Goal: Task Accomplishment & Management: Manage account settings

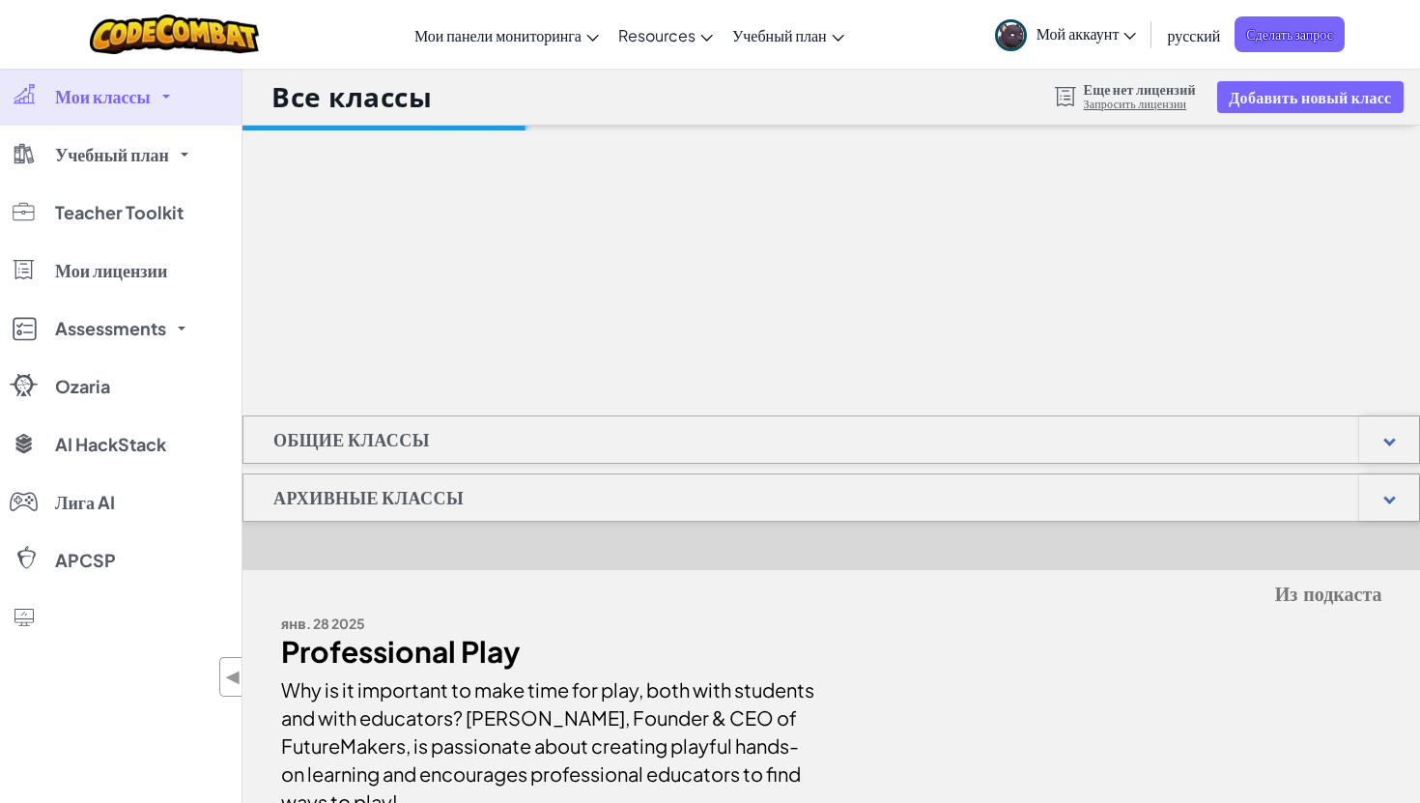
click at [156, 92] on link "Мои классы" at bounding box center [120, 97] width 241 height 58
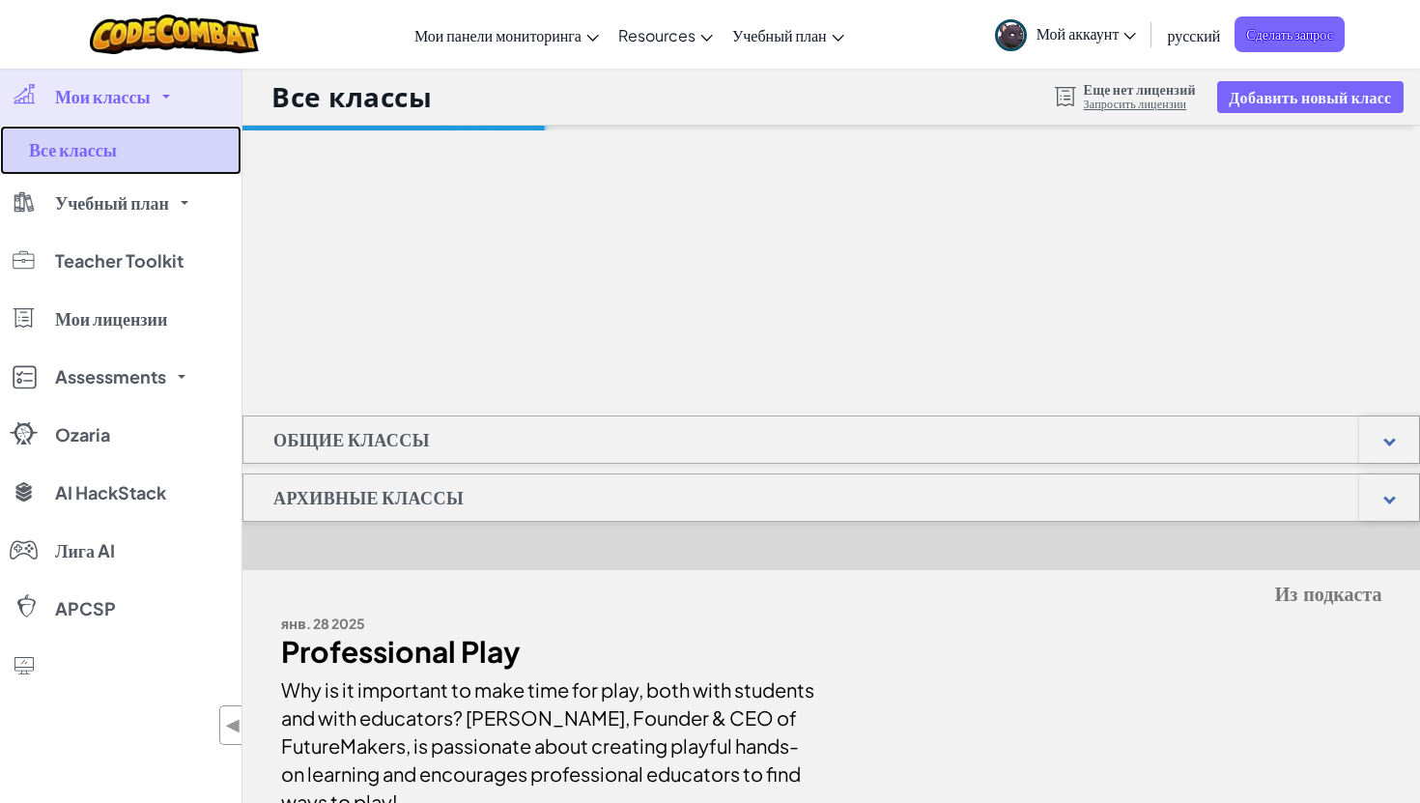
click at [155, 152] on link "Все классы" at bounding box center [120, 150] width 241 height 49
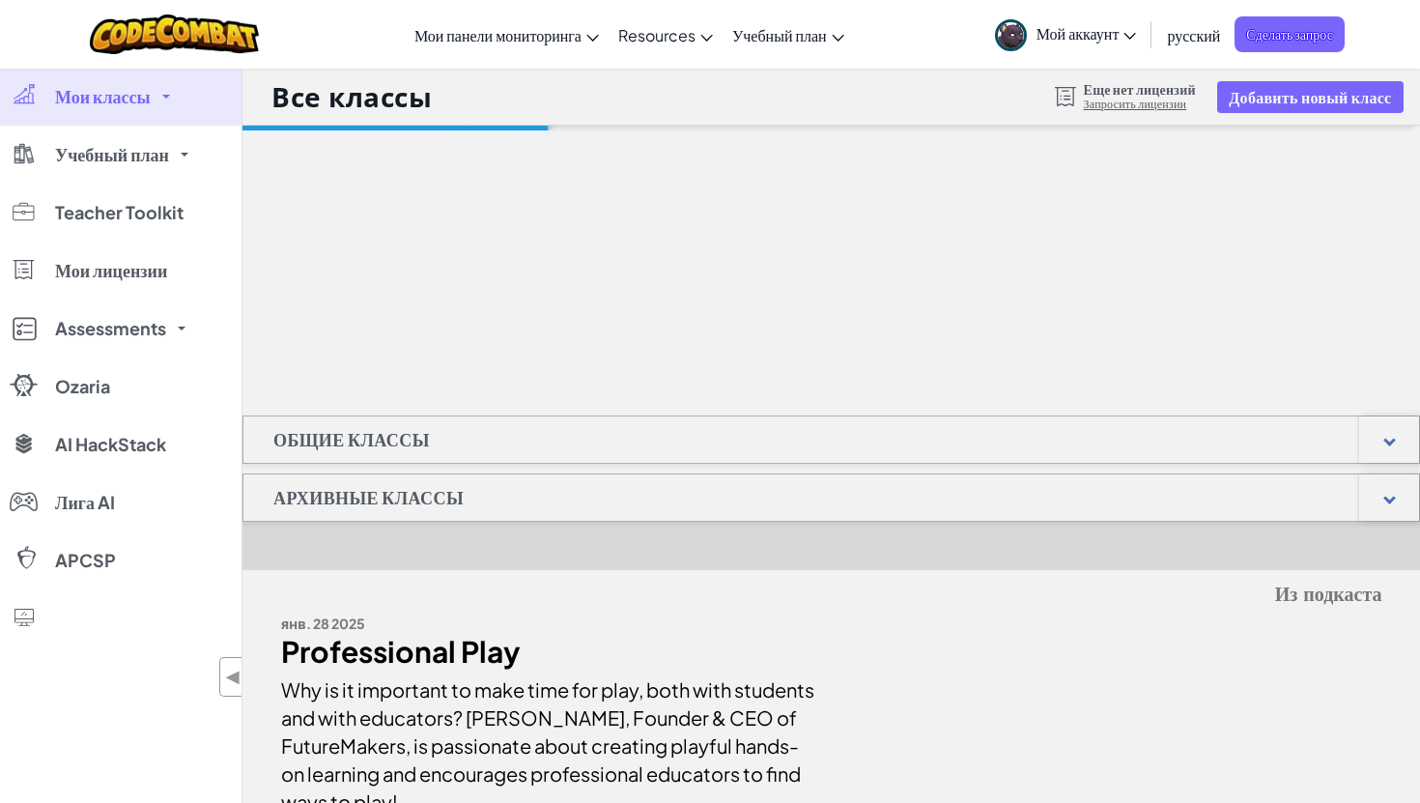
click at [199, 99] on link "Мои классы" at bounding box center [120, 97] width 241 height 58
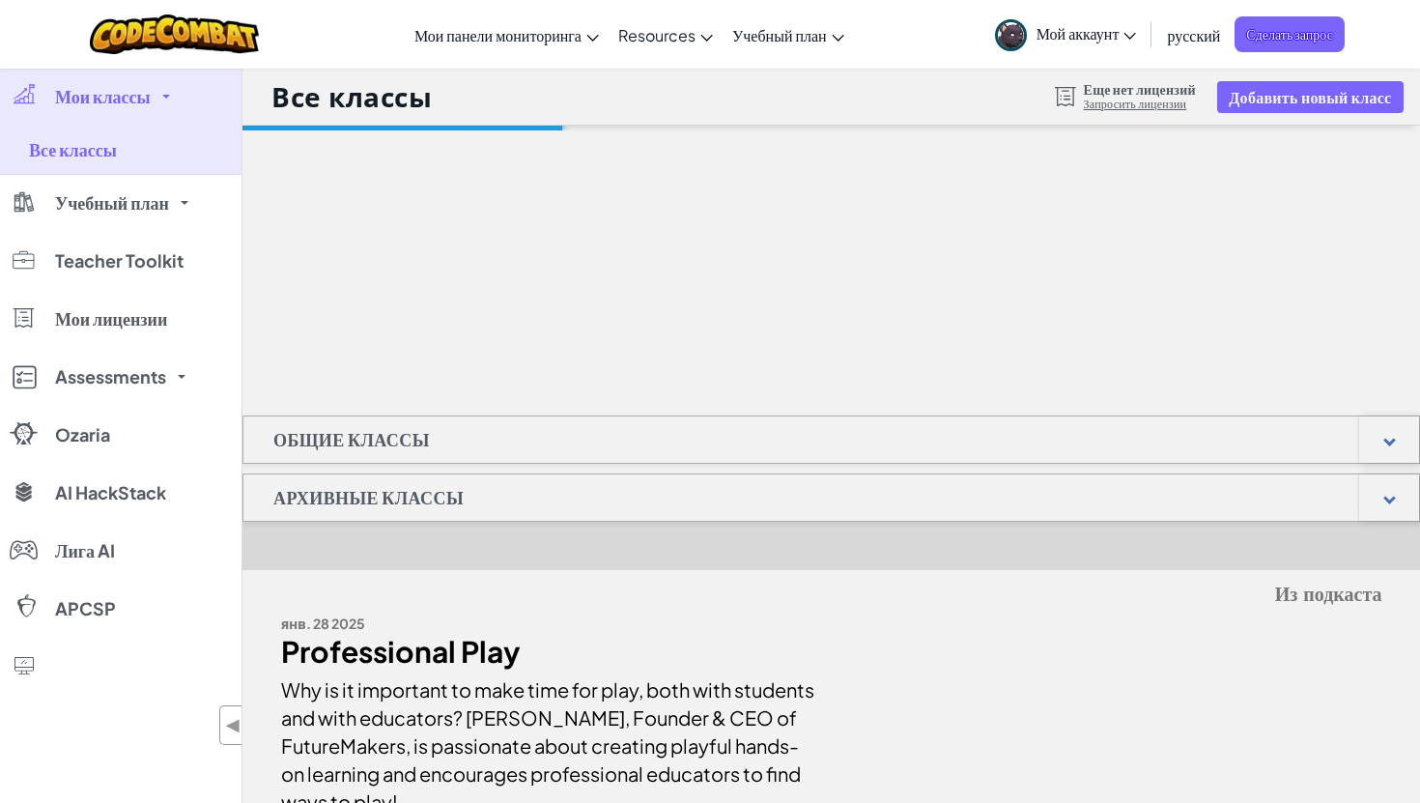
click at [199, 99] on link "Мои классы" at bounding box center [120, 97] width 241 height 58
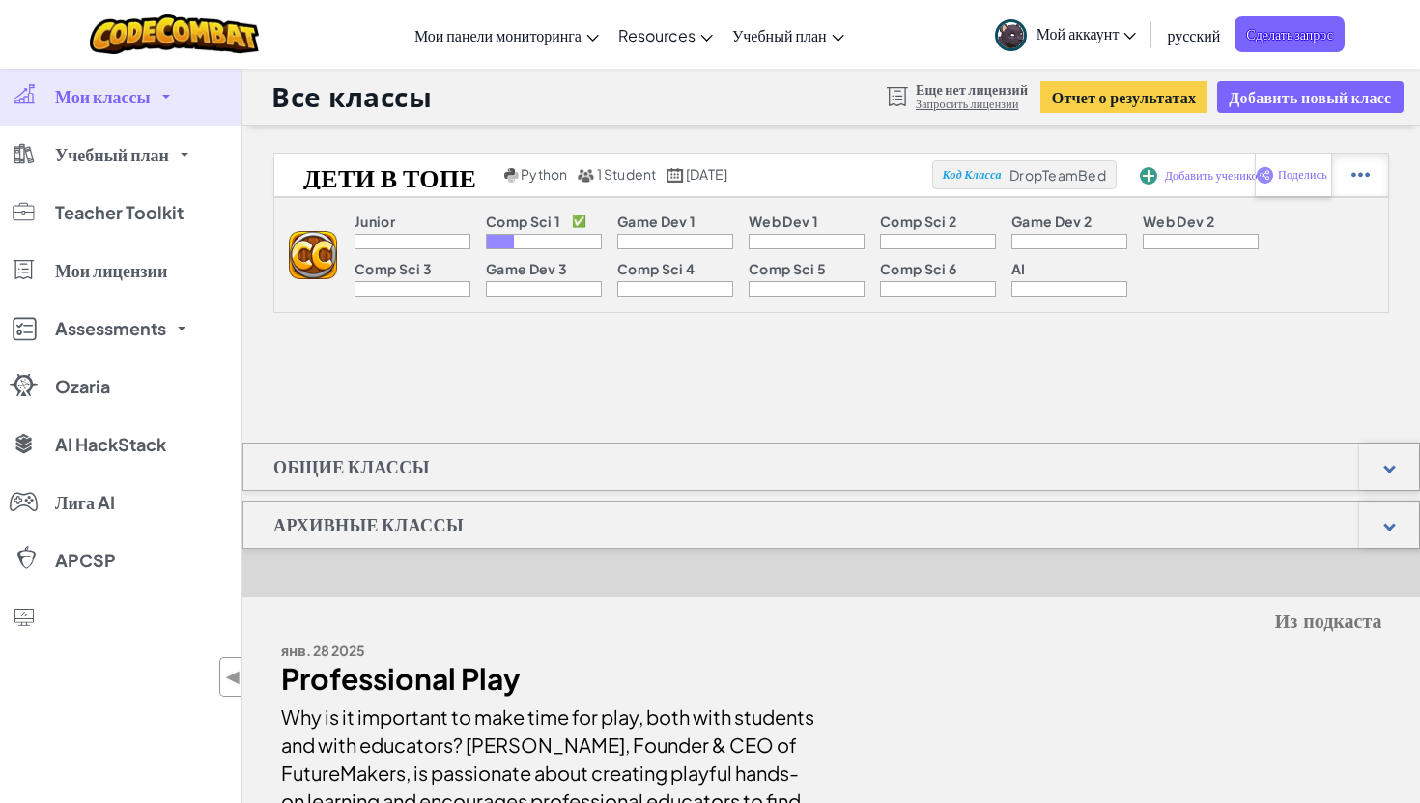
click at [1364, 171] on img at bounding box center [1360, 174] width 18 height 17
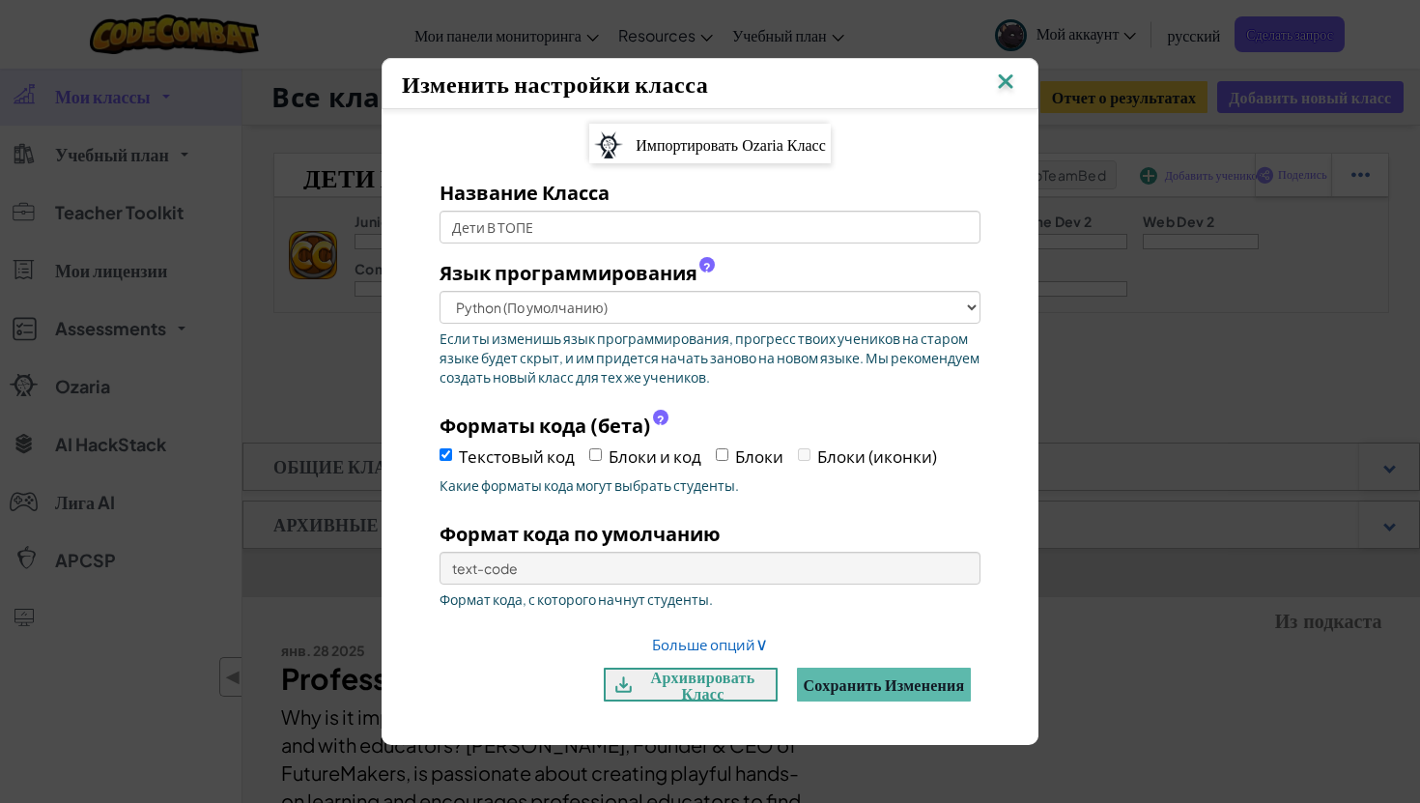
click at [1002, 84] on img at bounding box center [1005, 83] width 25 height 29
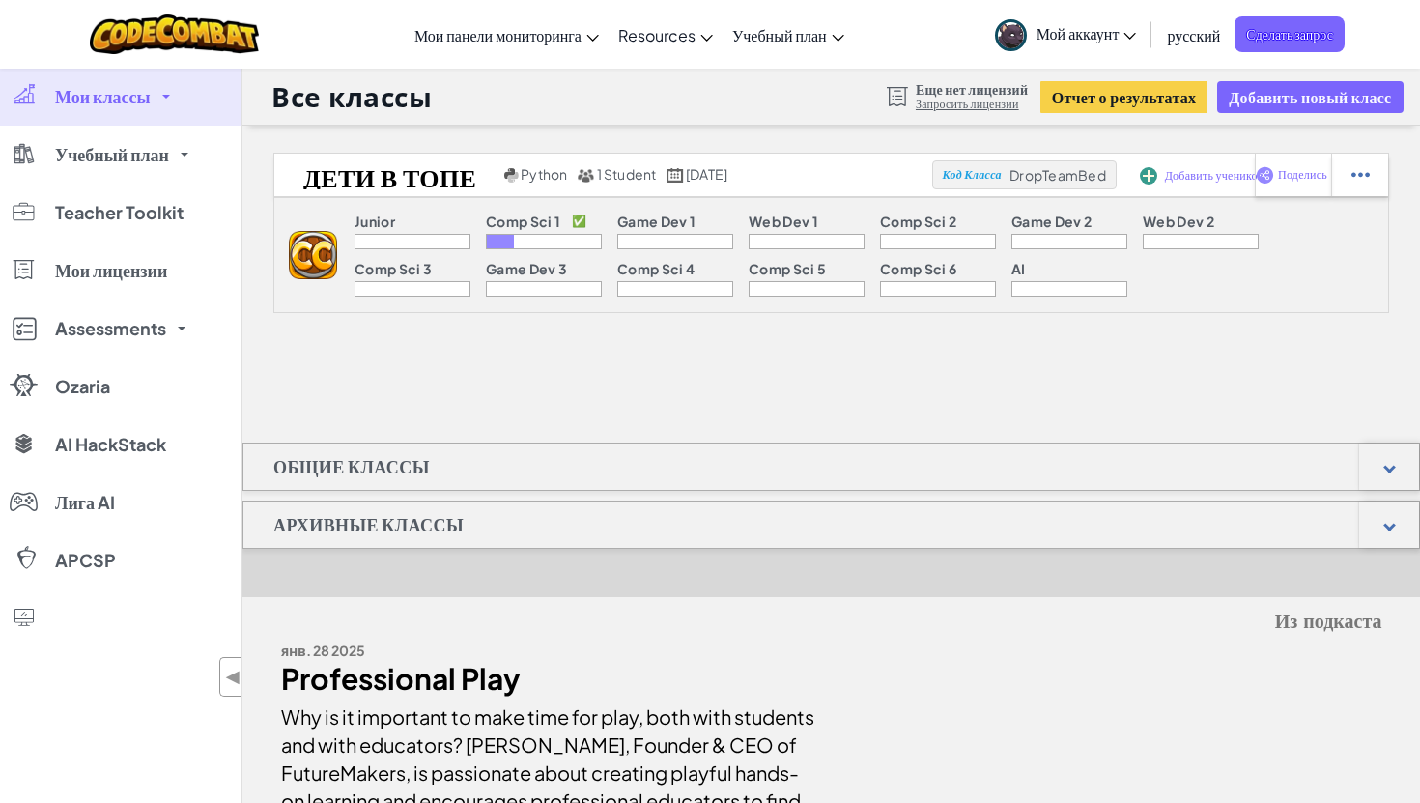
click at [145, 120] on link "Мои классы" at bounding box center [120, 97] width 241 height 58
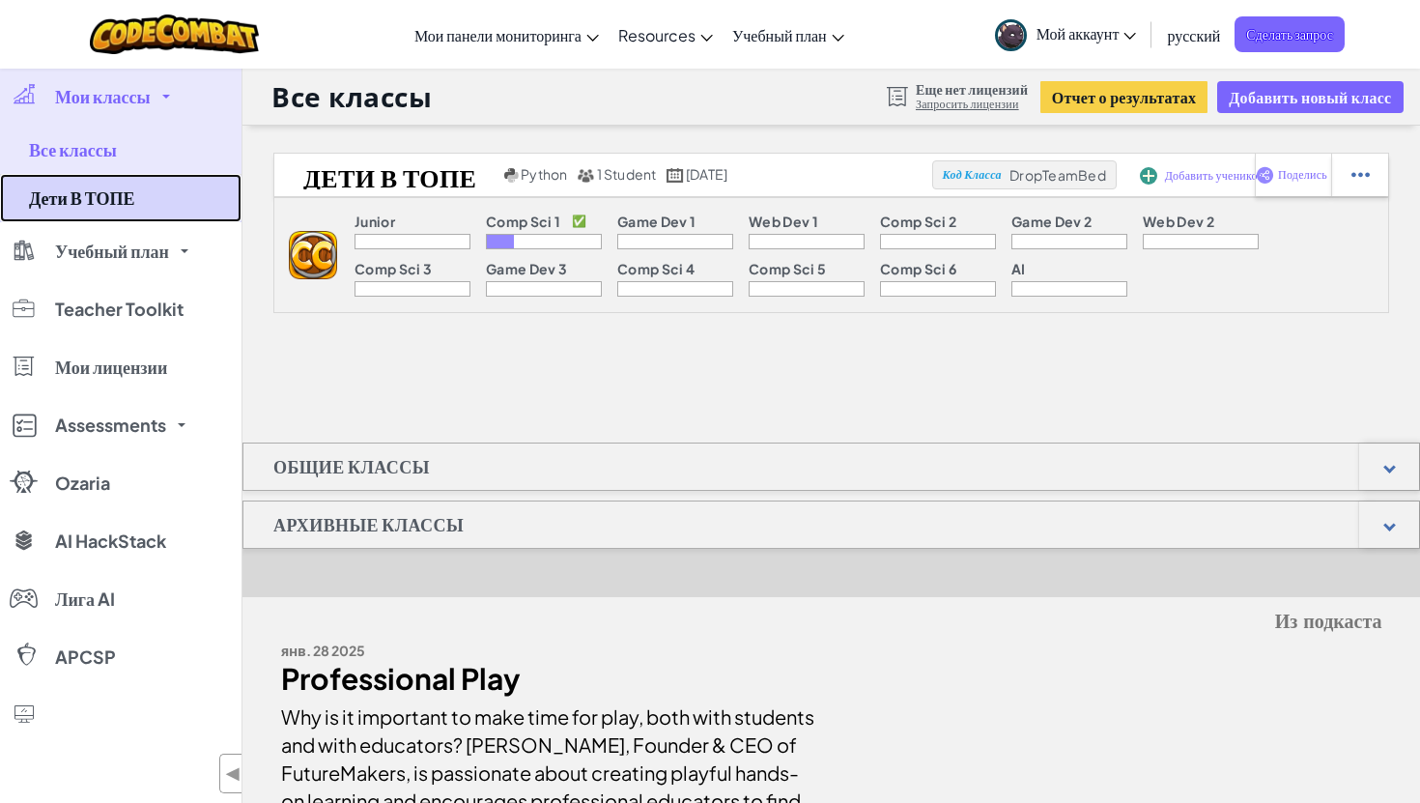
click at [150, 204] on link "Дети В ТОПЕ" at bounding box center [120, 198] width 241 height 48
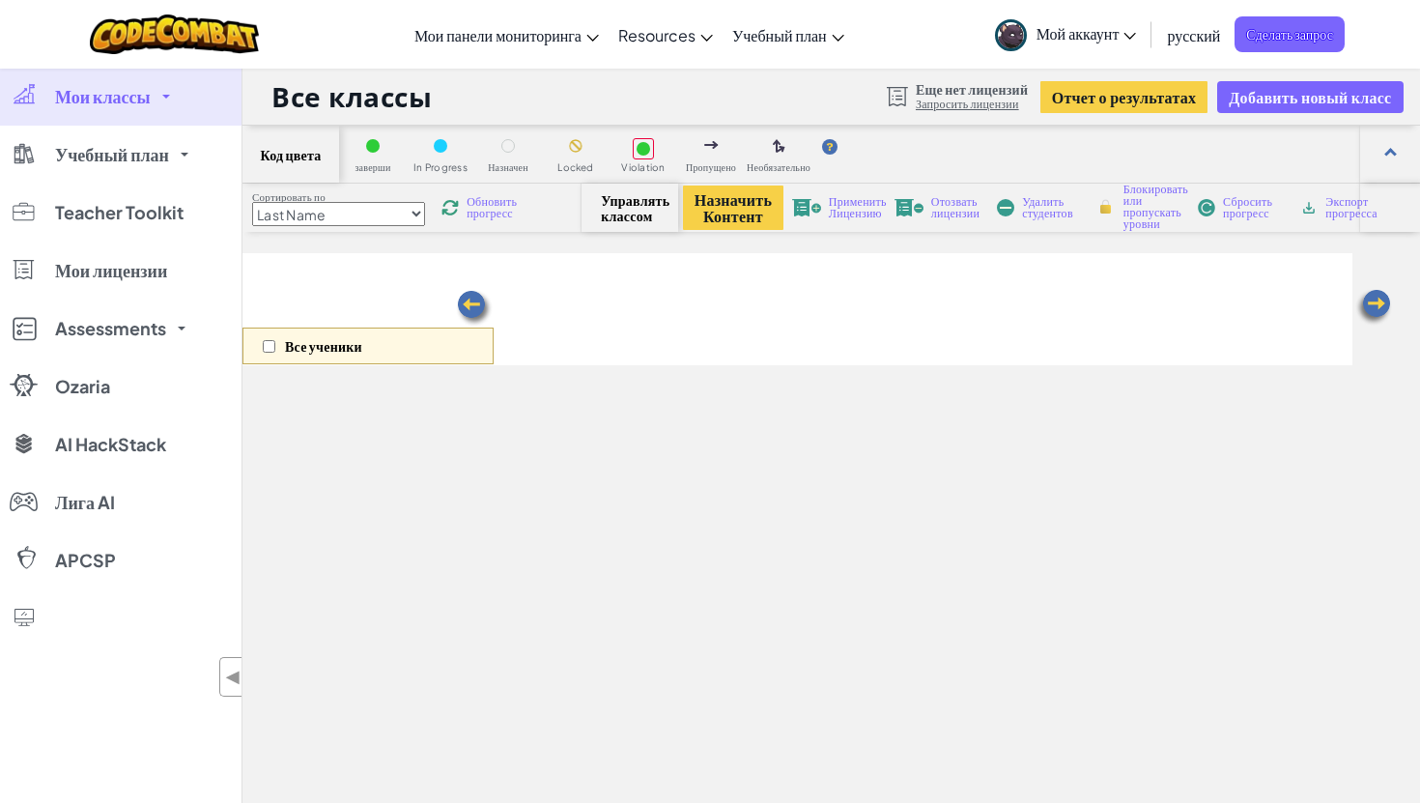
select select "560f1a9f22961295f9427742"
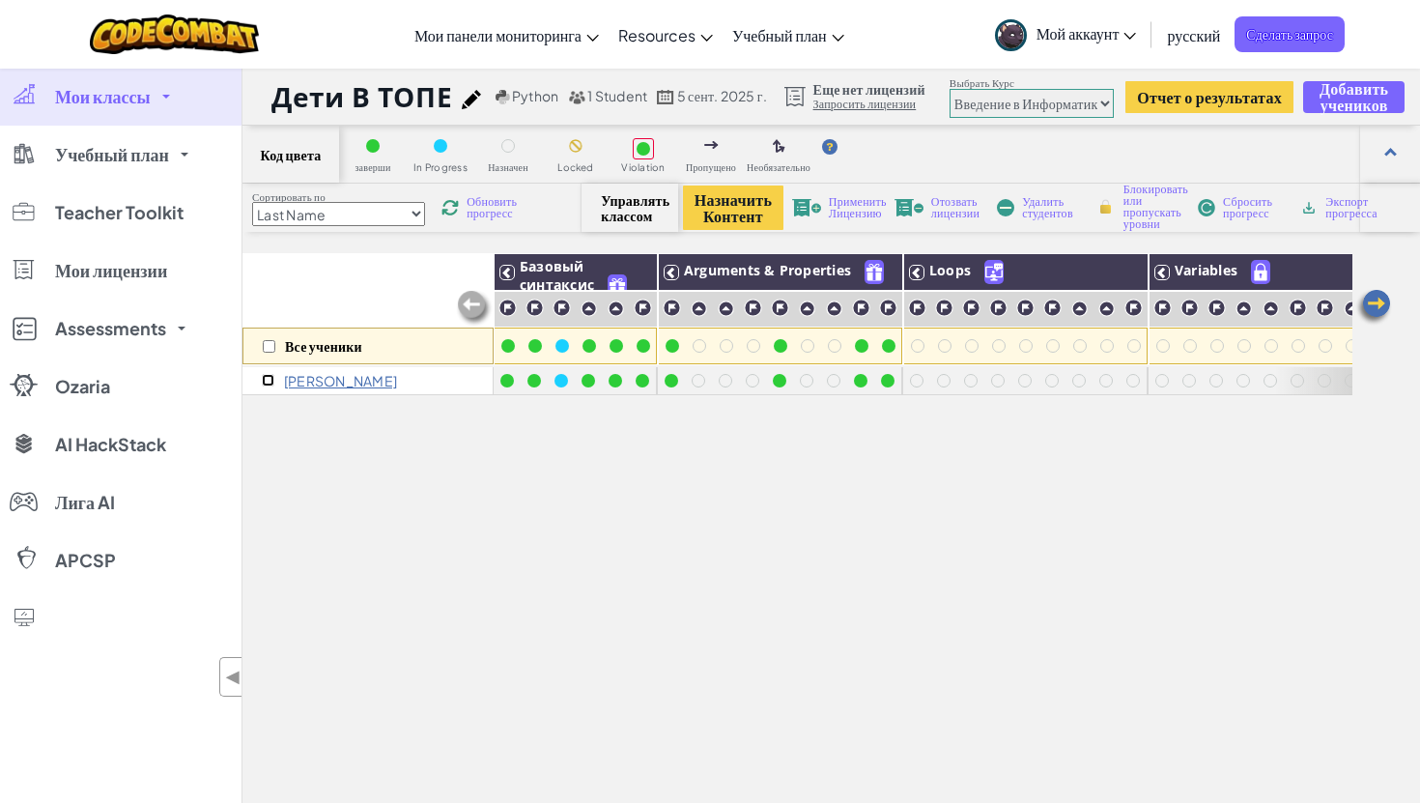
click at [269, 381] on input "checkbox" at bounding box center [268, 380] width 13 height 13
checkbox input "true"
click at [1255, 213] on span "Сбросить прогресс" at bounding box center [1253, 207] width 60 height 23
